Goal: Transaction & Acquisition: Download file/media

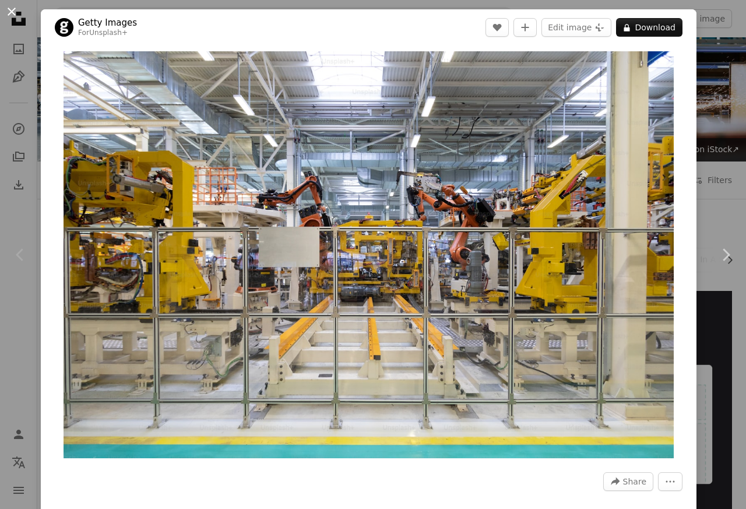
click at [19, 17] on button "An X shape" at bounding box center [12, 12] width 14 height 14
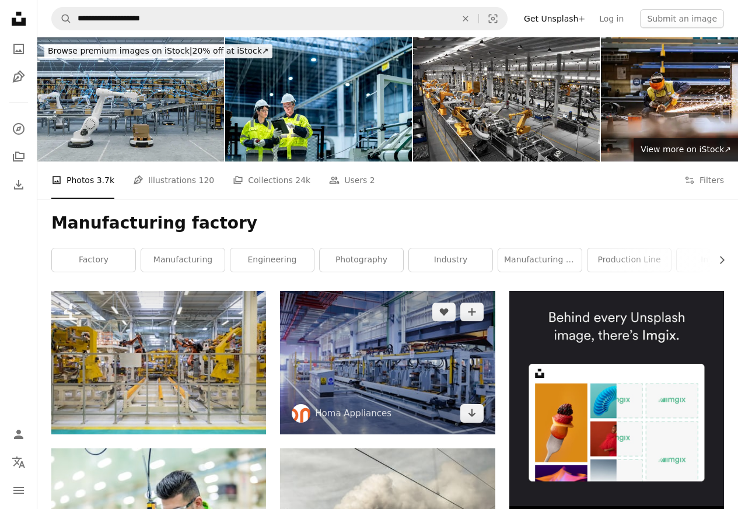
click at [359, 352] on img at bounding box center [387, 362] width 215 height 143
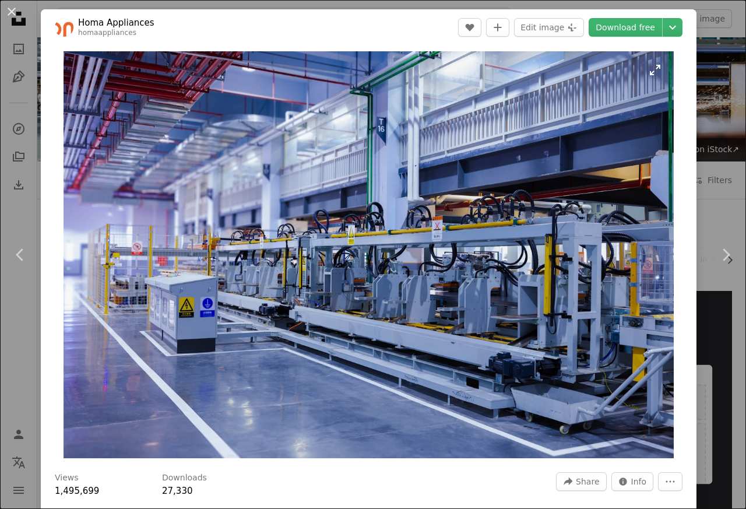
click at [342, 324] on img "Zoom in on this image" at bounding box center [369, 254] width 610 height 407
click at [614, 30] on link "Download free" at bounding box center [625, 27] width 73 height 19
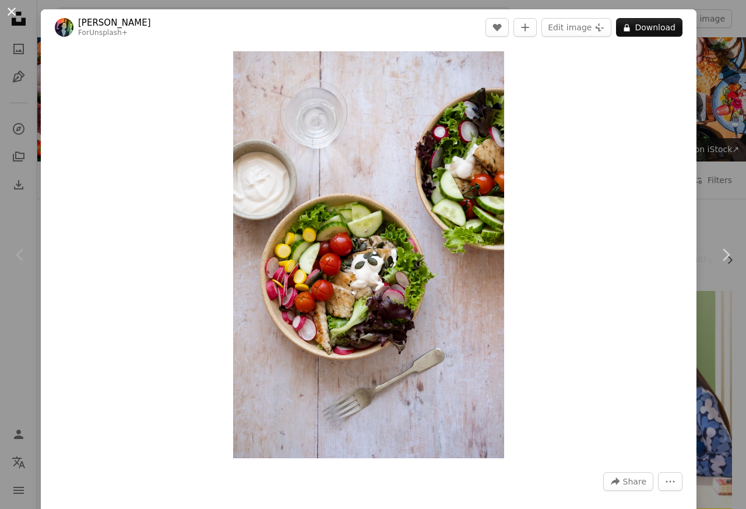
click at [17, 16] on button "An X shape" at bounding box center [12, 12] width 14 height 14
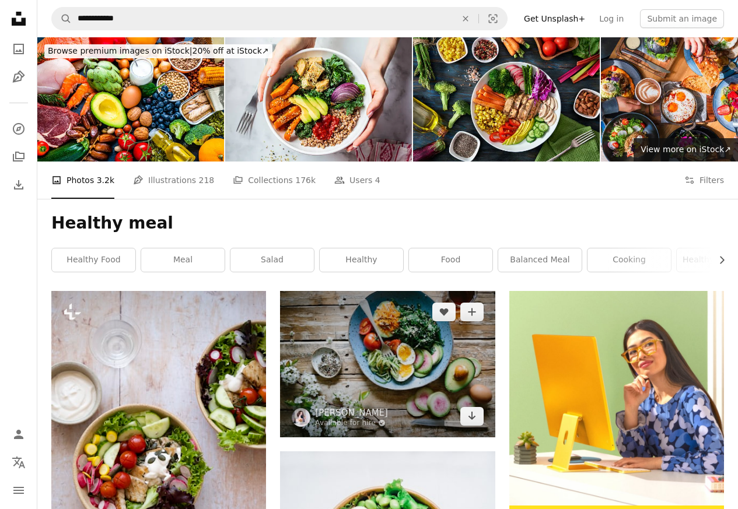
click at [373, 326] on img at bounding box center [387, 364] width 215 height 146
click at [385, 320] on img at bounding box center [387, 364] width 215 height 146
